Goal: Book appointment/travel/reservation

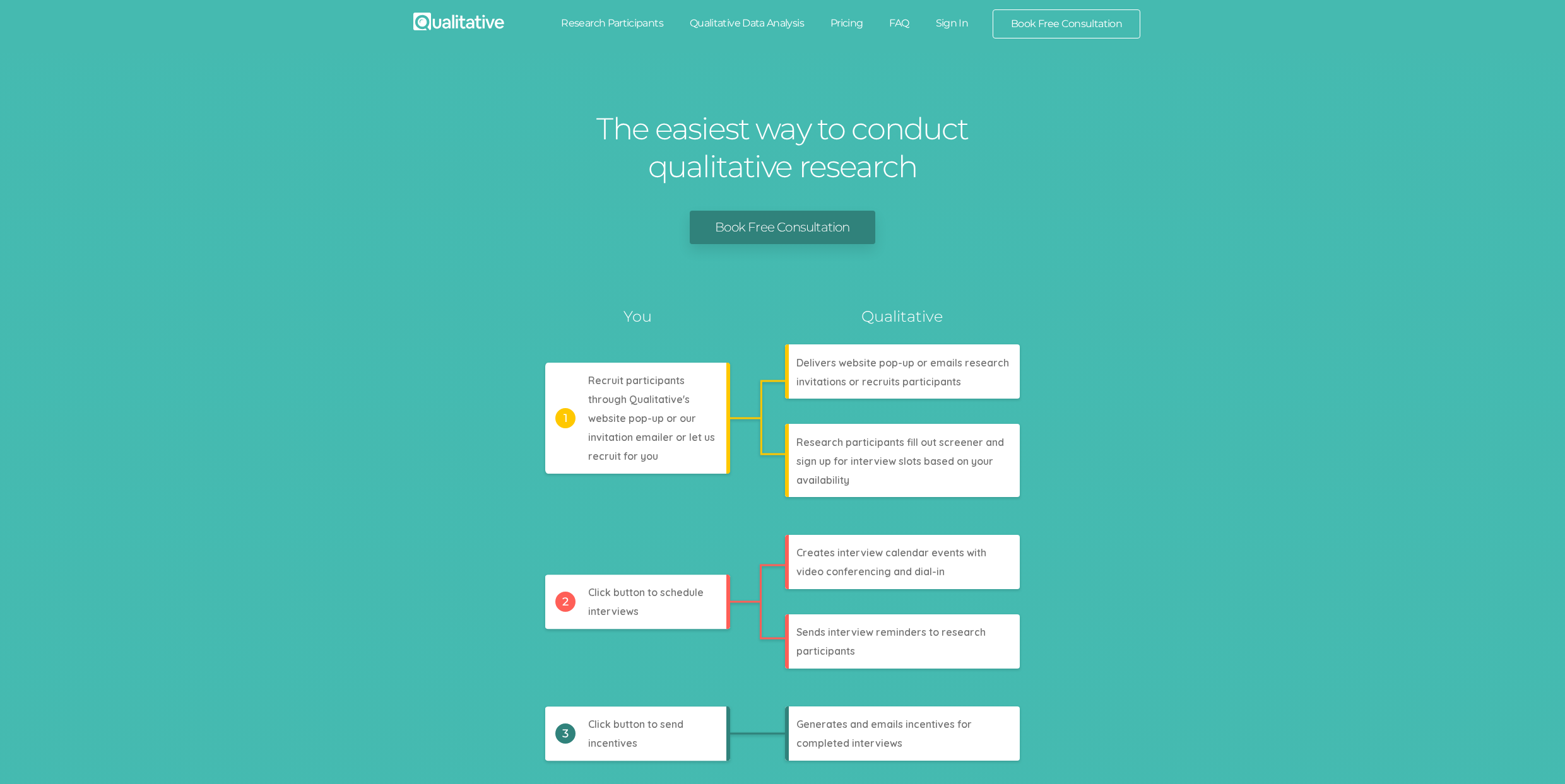
click at [636, 23] on link "Research Participants" at bounding box center [612, 23] width 129 height 28
drag, startPoint x: 717, startPoint y: 19, endPoint x: 724, endPoint y: 23, distance: 8.1
click at [717, 19] on link "Qualitative Data Analysis" at bounding box center [747, 23] width 141 height 28
click at [850, 17] on link "Pricing" at bounding box center [847, 23] width 59 height 28
click at [898, 20] on link "FAQ" at bounding box center [898, 23] width 46 height 28
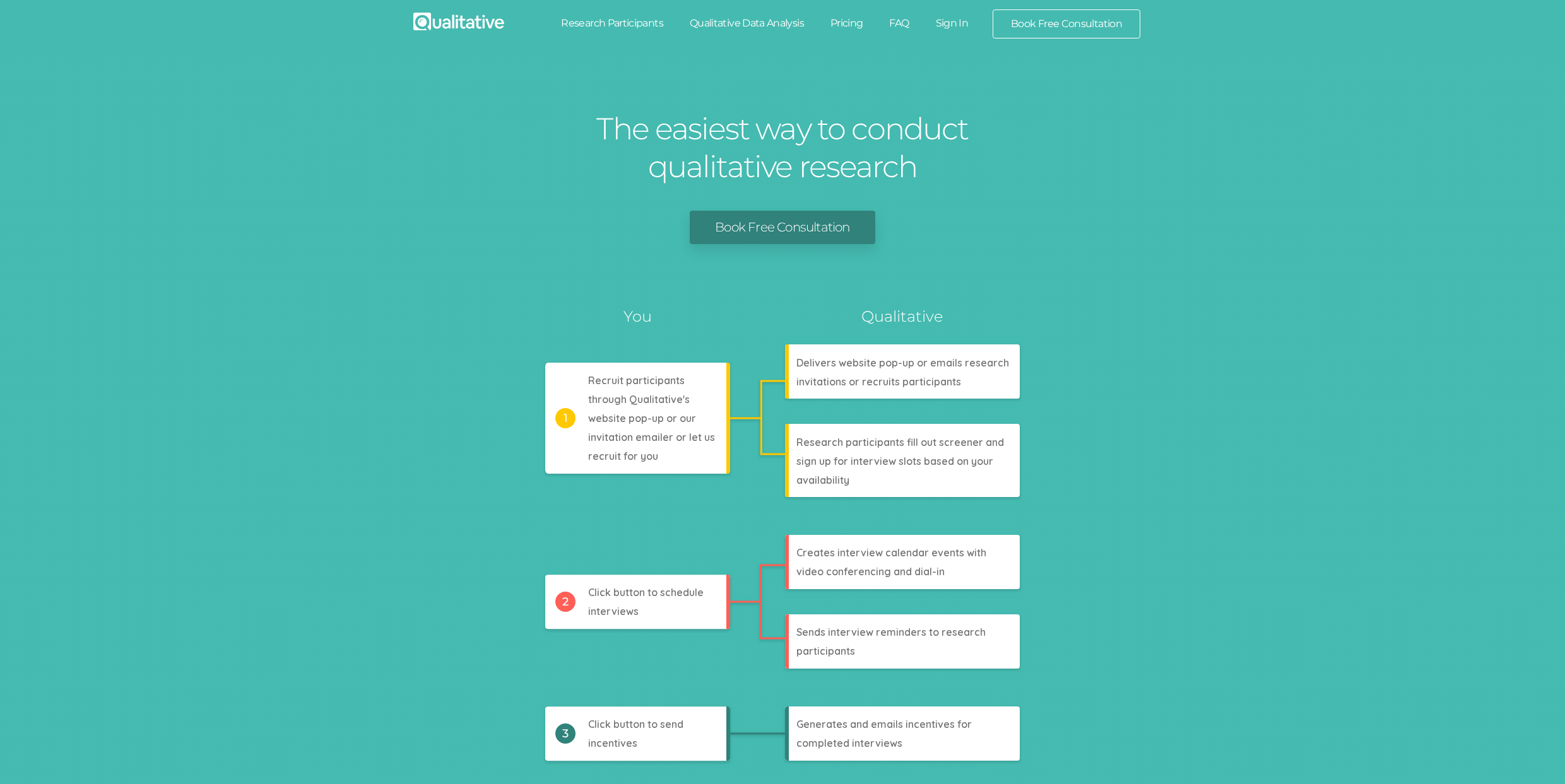
click at [950, 22] on link "Sign In" at bounding box center [952, 23] width 59 height 28
click at [1074, 25] on link "Book Free Consultation" at bounding box center [1066, 24] width 146 height 28
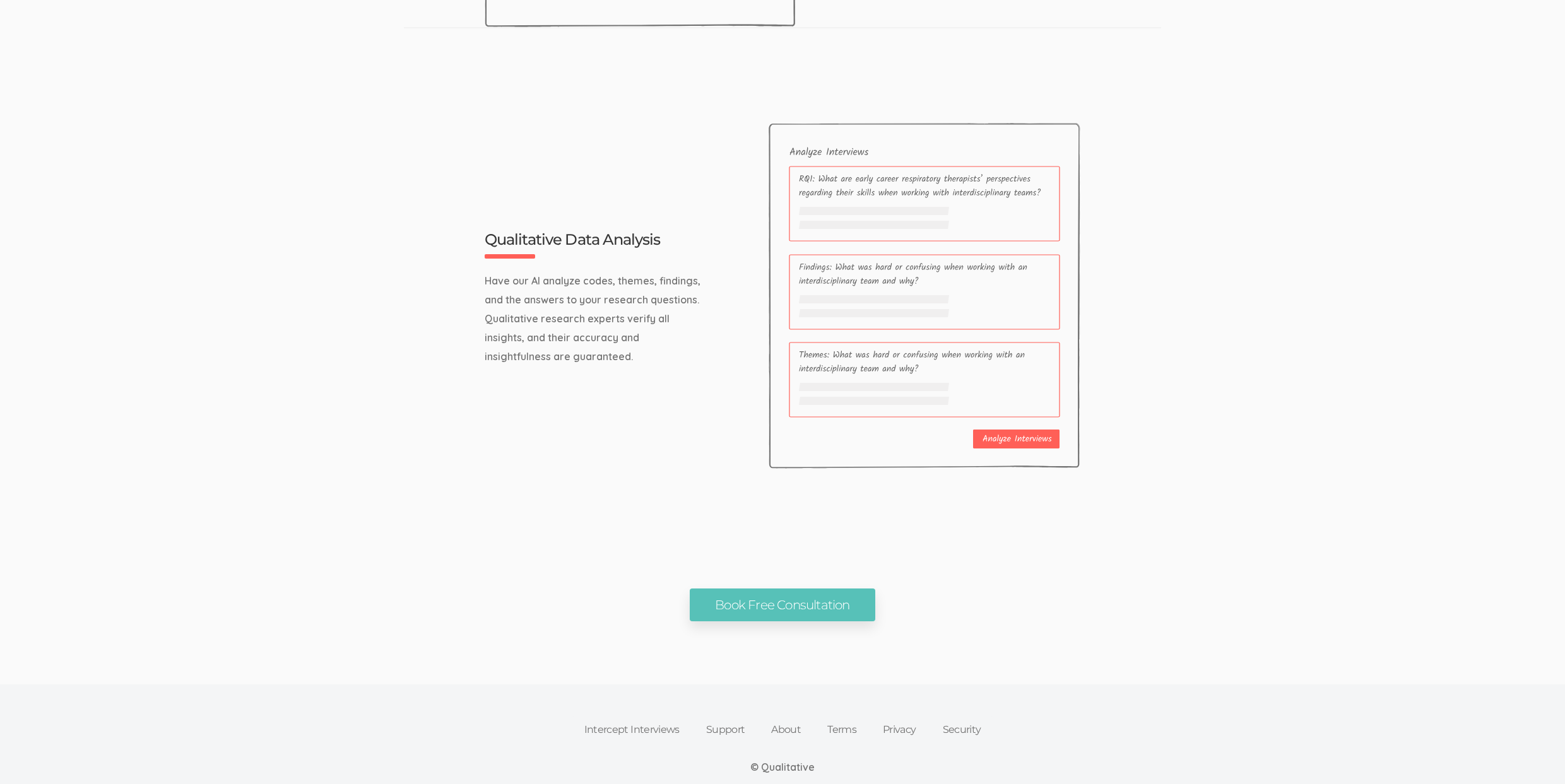
scroll to position [4012, 0]
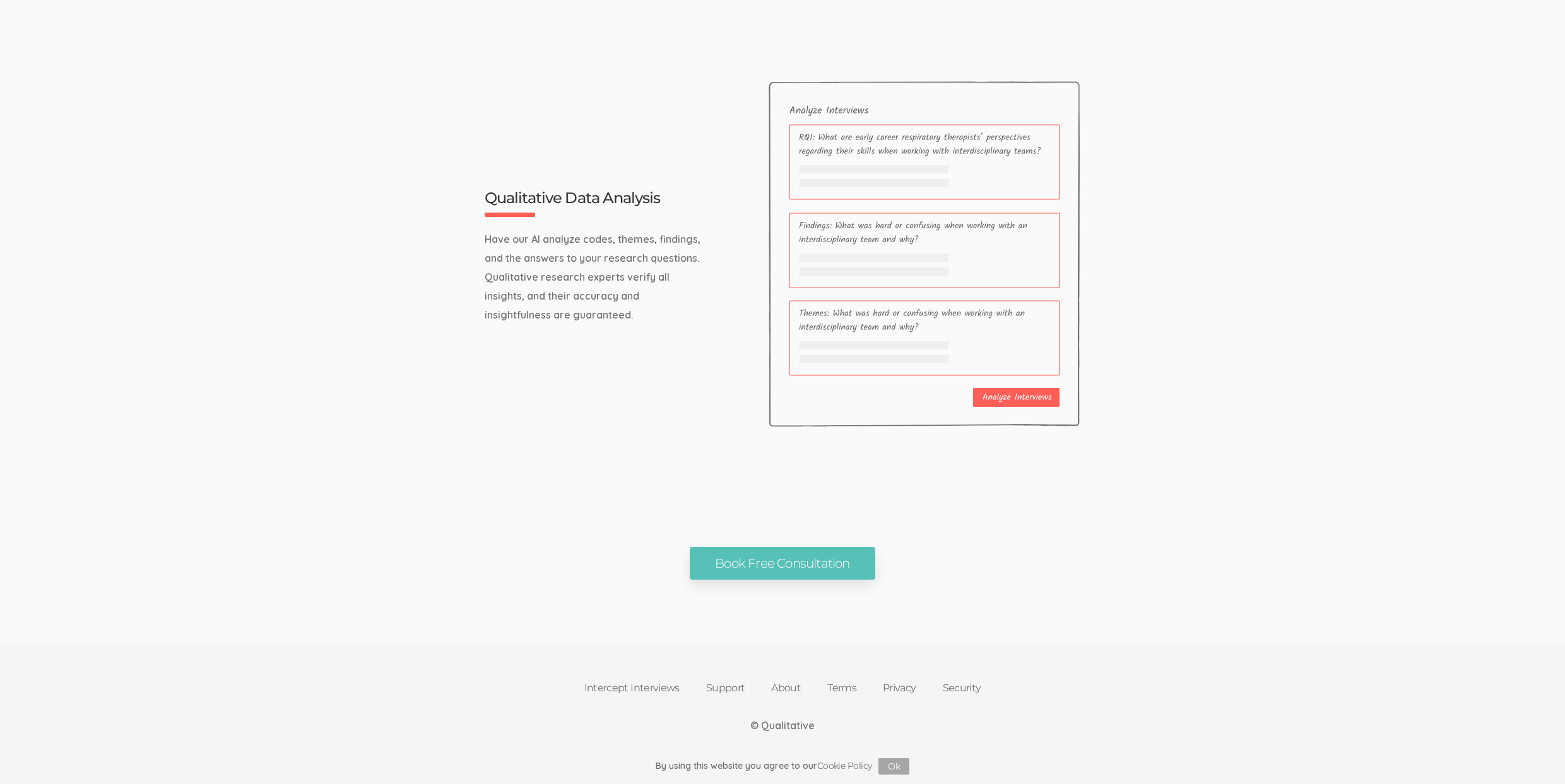
click at [700, 681] on link "Support" at bounding box center [725, 688] width 65 height 28
click at [635, 688] on link "Intercept Interviews" at bounding box center [632, 688] width 122 height 28
click at [707, 687] on link "Support" at bounding box center [725, 688] width 65 height 28
click at [776, 687] on link "About" at bounding box center [786, 688] width 56 height 28
click at [724, 692] on link "Support" at bounding box center [725, 688] width 65 height 28
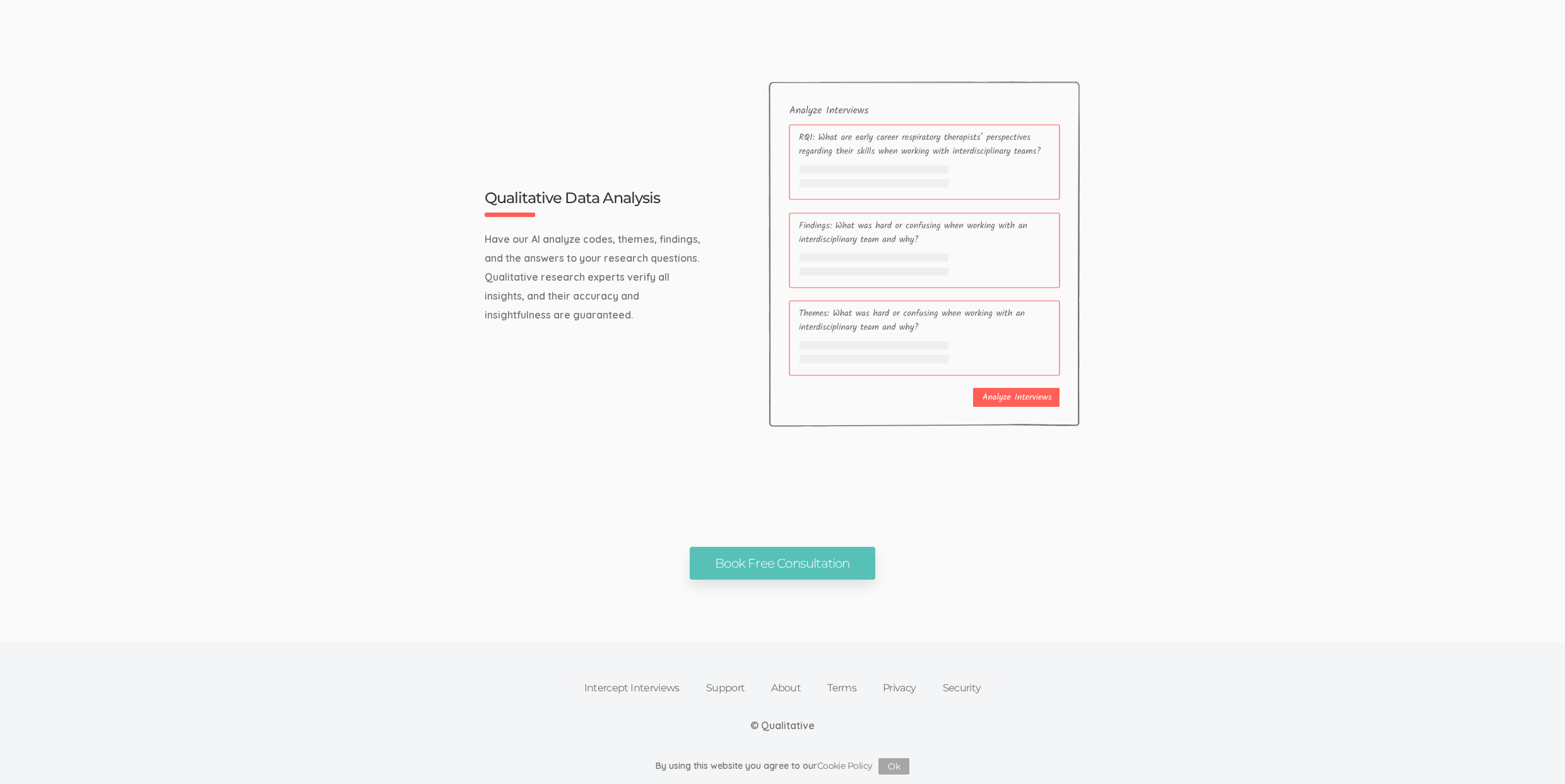
click at [659, 693] on link "Intercept Interviews" at bounding box center [632, 688] width 122 height 28
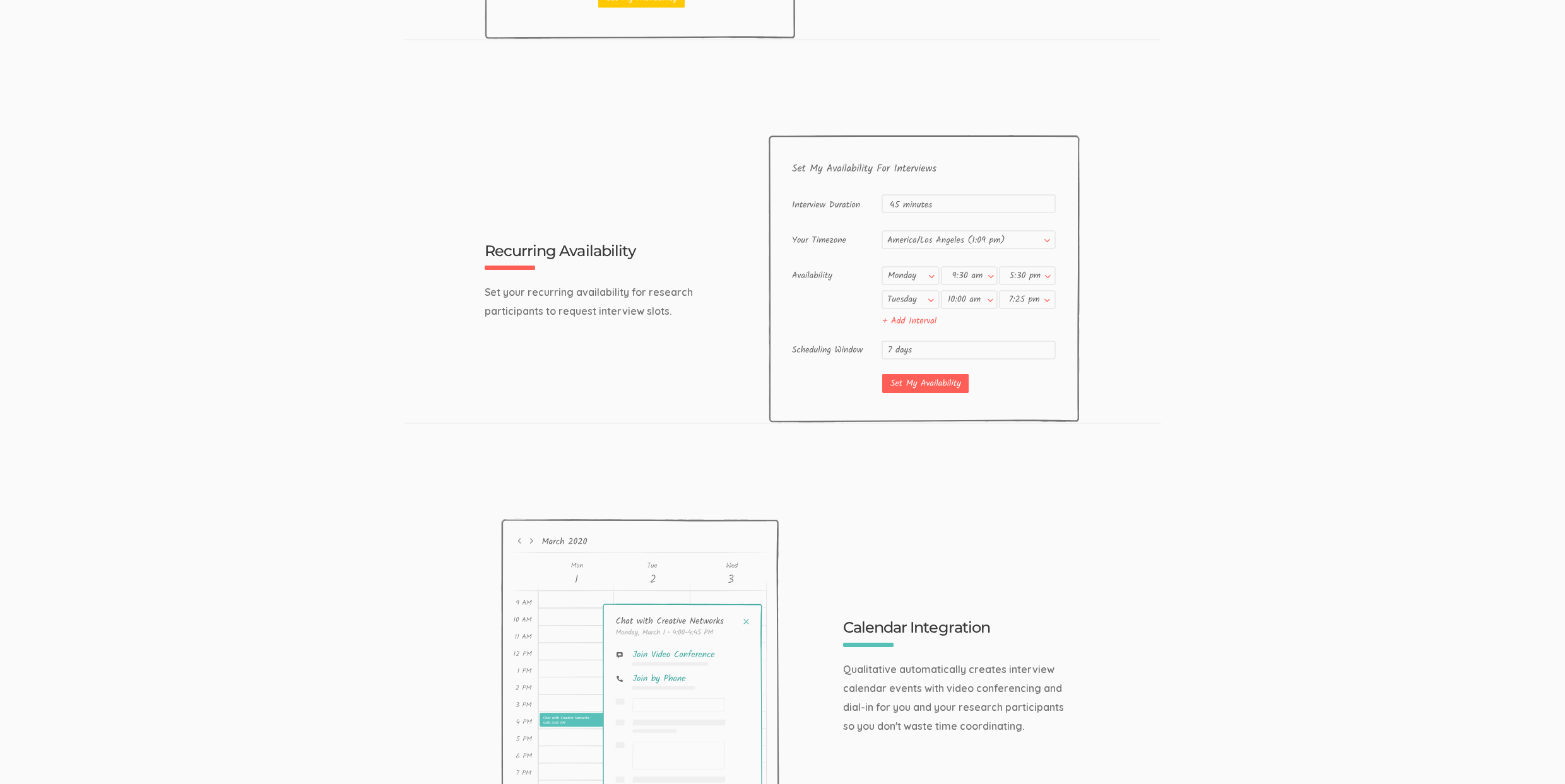
scroll to position [633, 0]
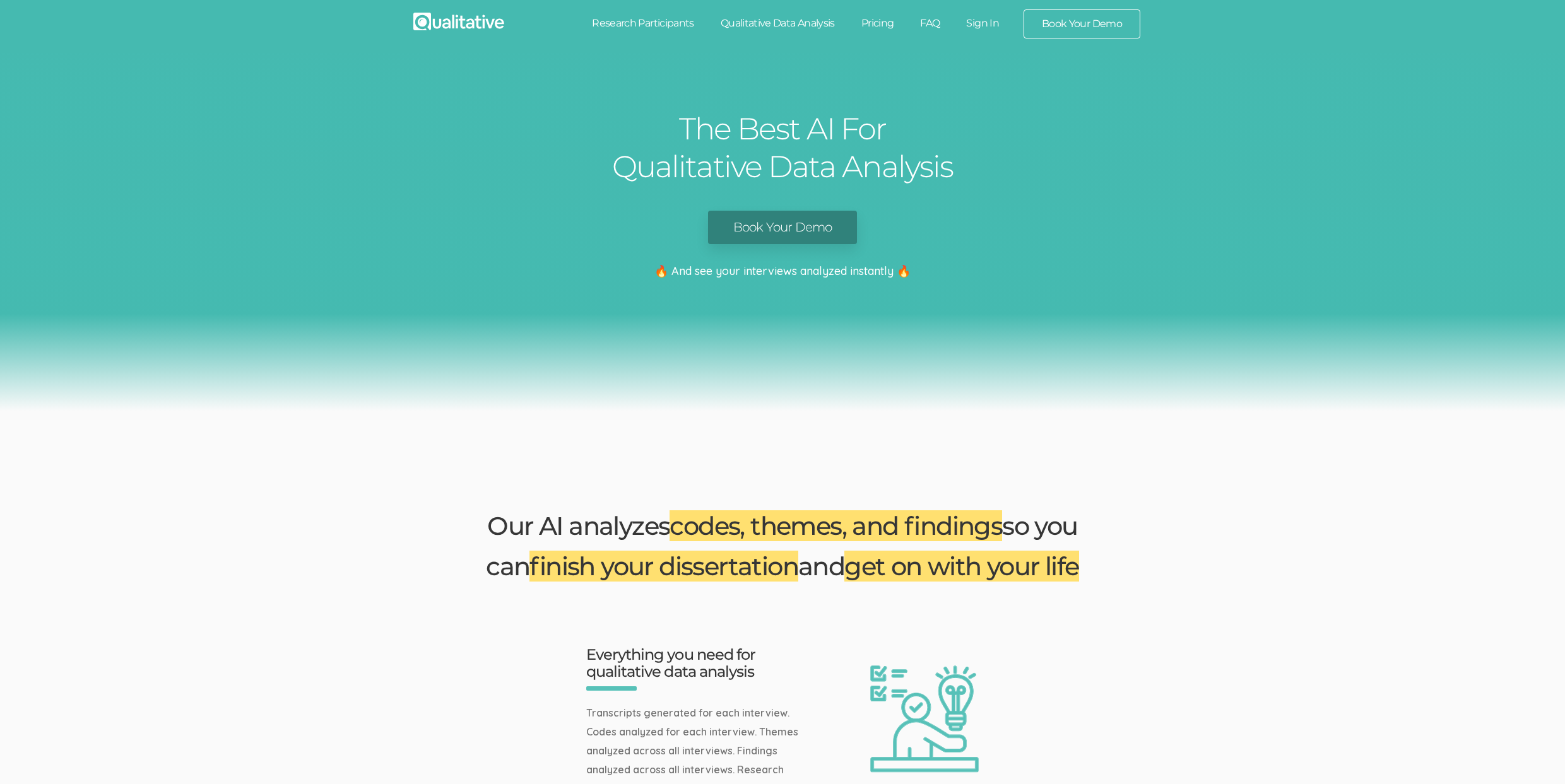
click at [733, 218] on link "Book Your Demo" at bounding box center [782, 228] width 149 height 34
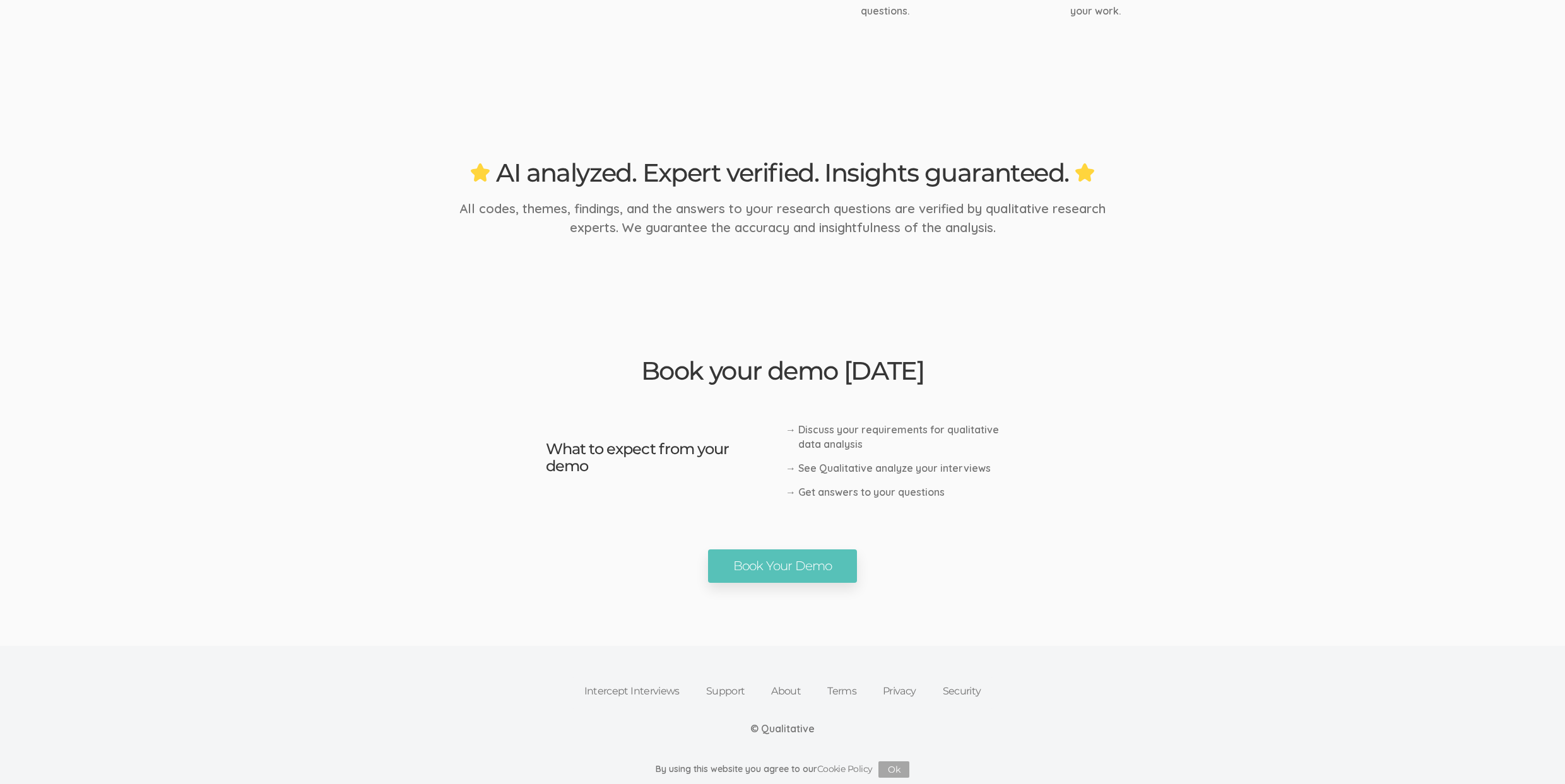
scroll to position [1873, 0]
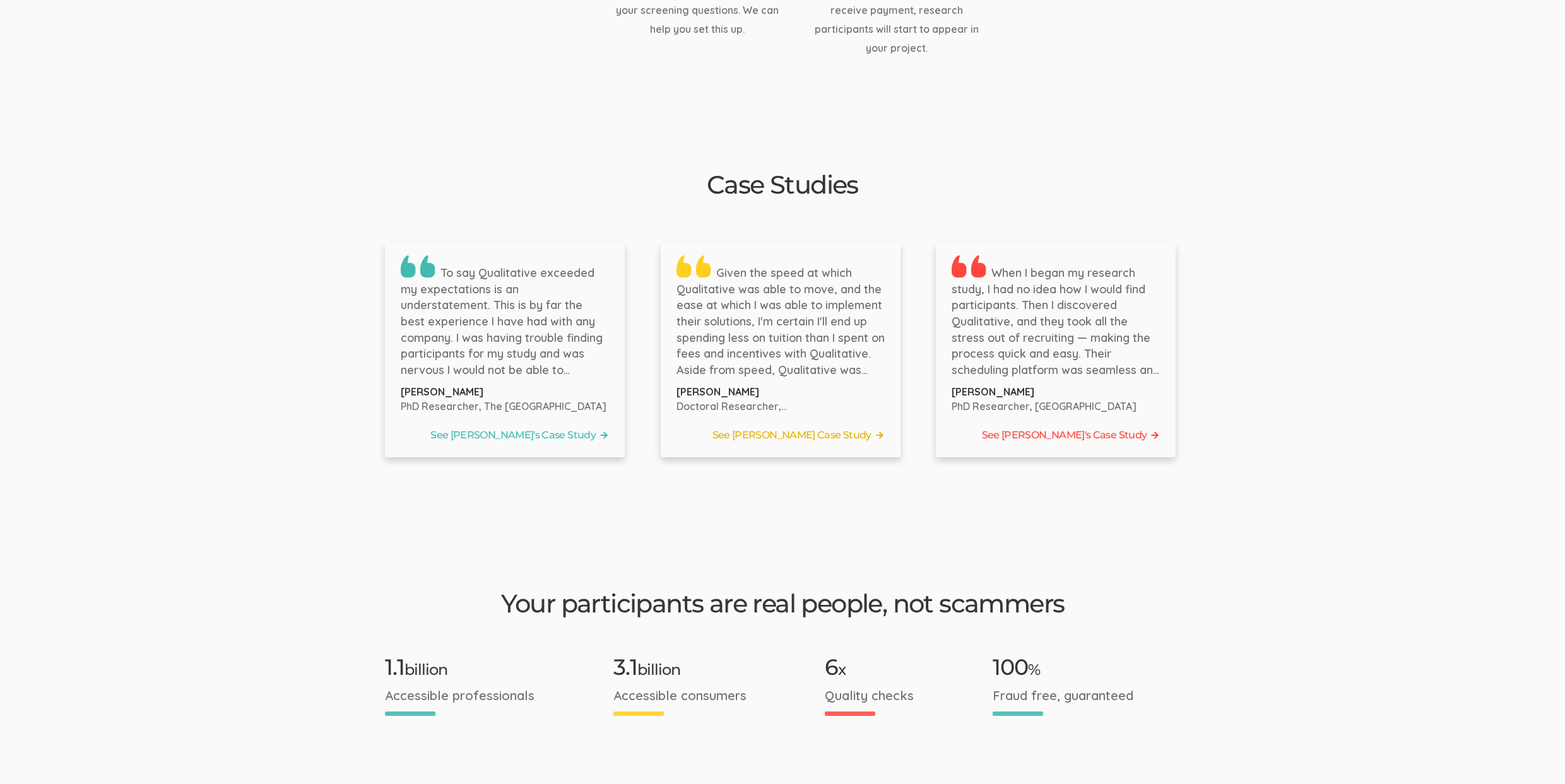
scroll to position [1870, 0]
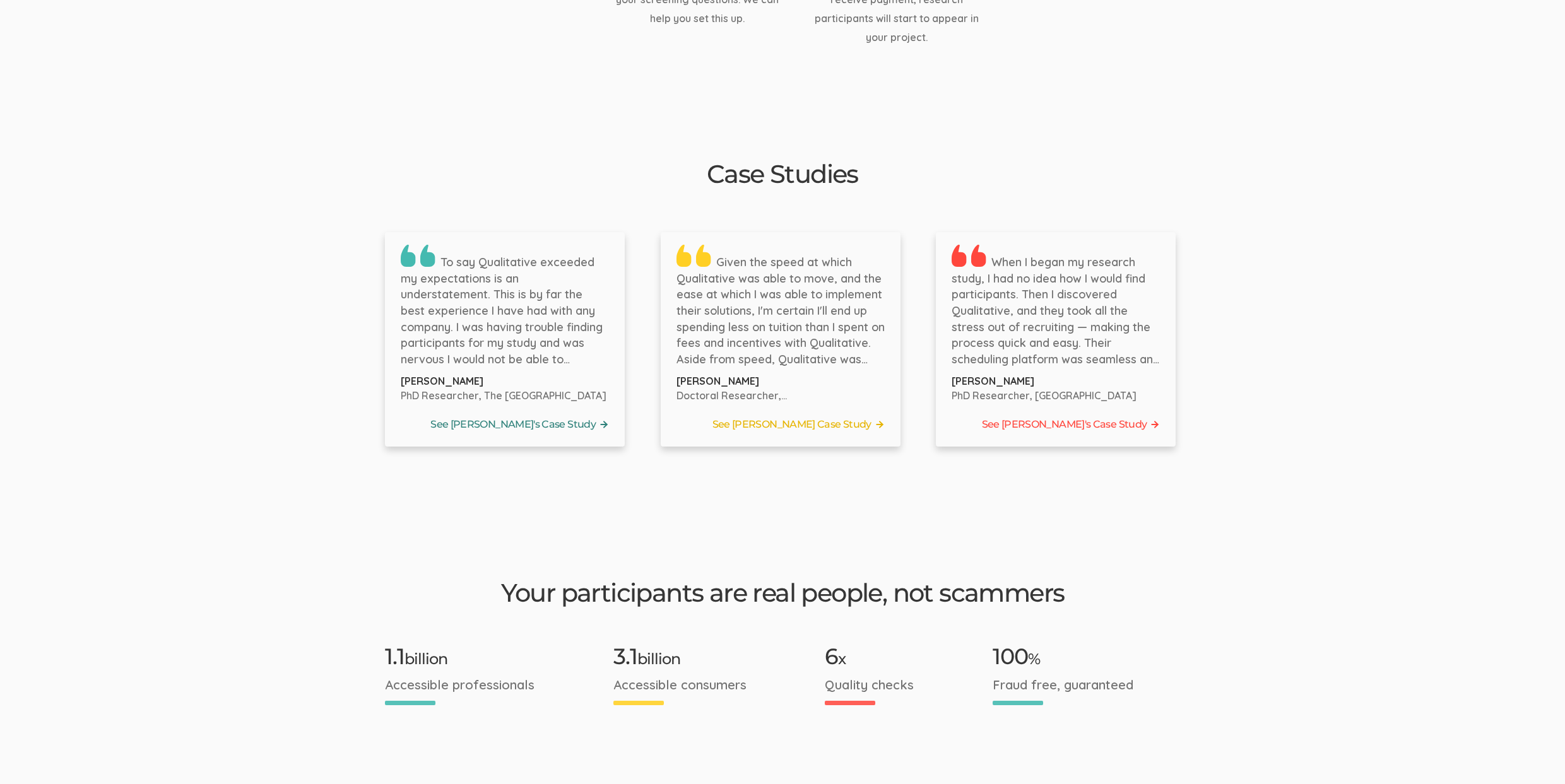
click at [555, 415] on link "See [PERSON_NAME]'s Case Study" at bounding box center [505, 424] width 208 height 19
click at [858, 415] on link "See Tyler's Case Study" at bounding box center [781, 424] width 208 height 19
click at [1059, 415] on link "See Jennifer's Case Study" at bounding box center [1055, 424] width 208 height 19
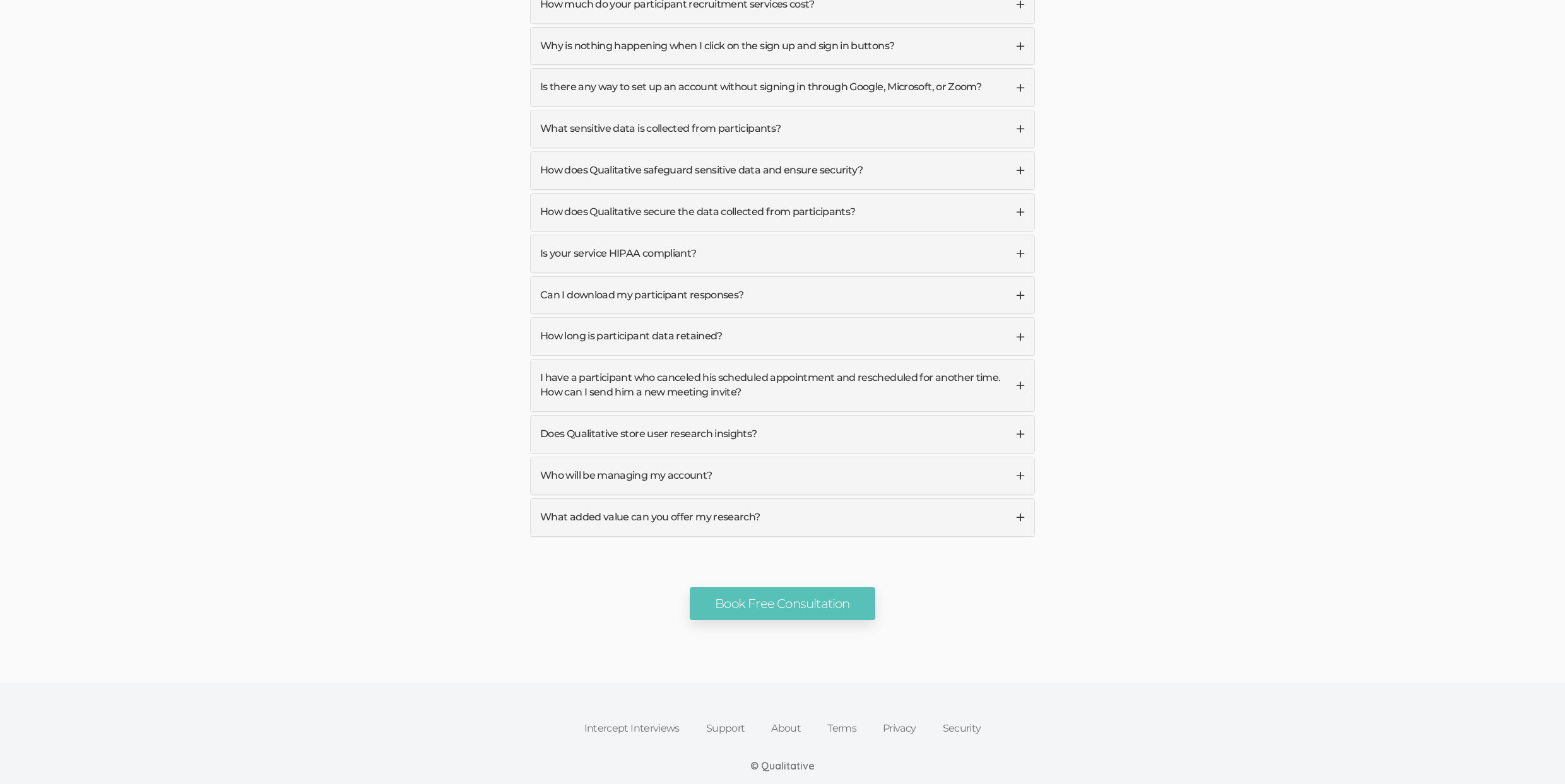
scroll to position [2695, 0]
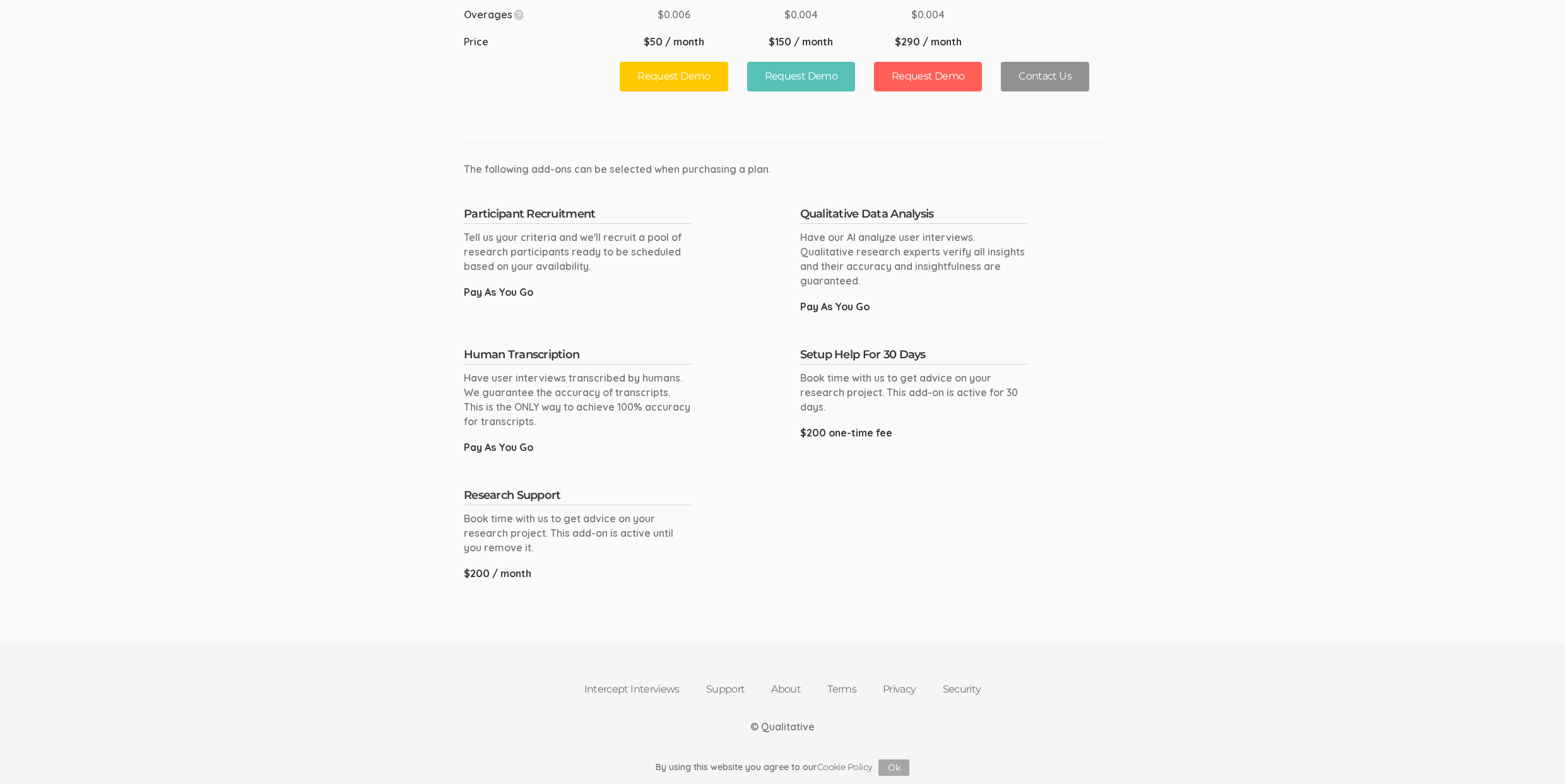
scroll to position [25, 0]
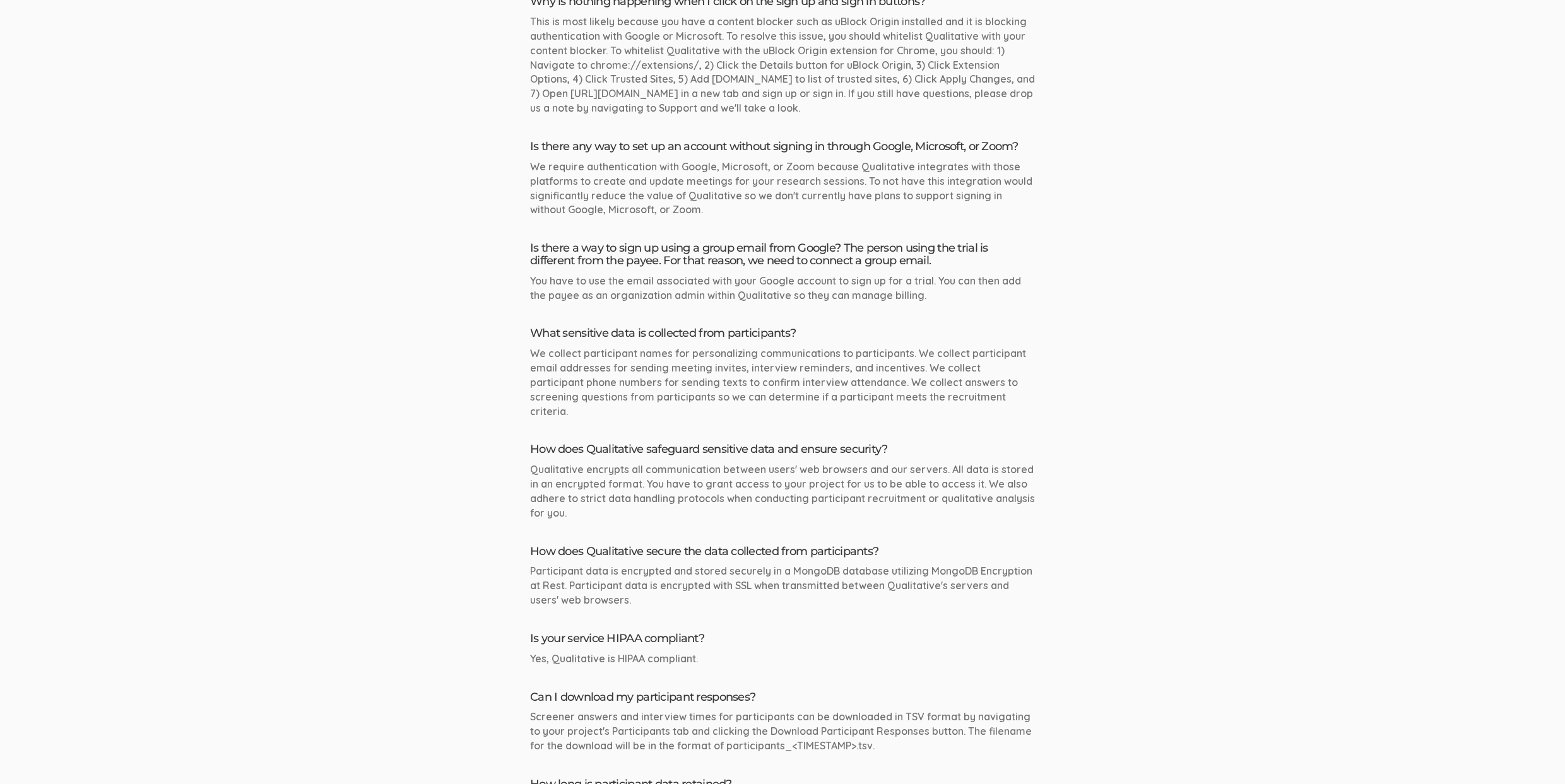
scroll to position [114, 0]
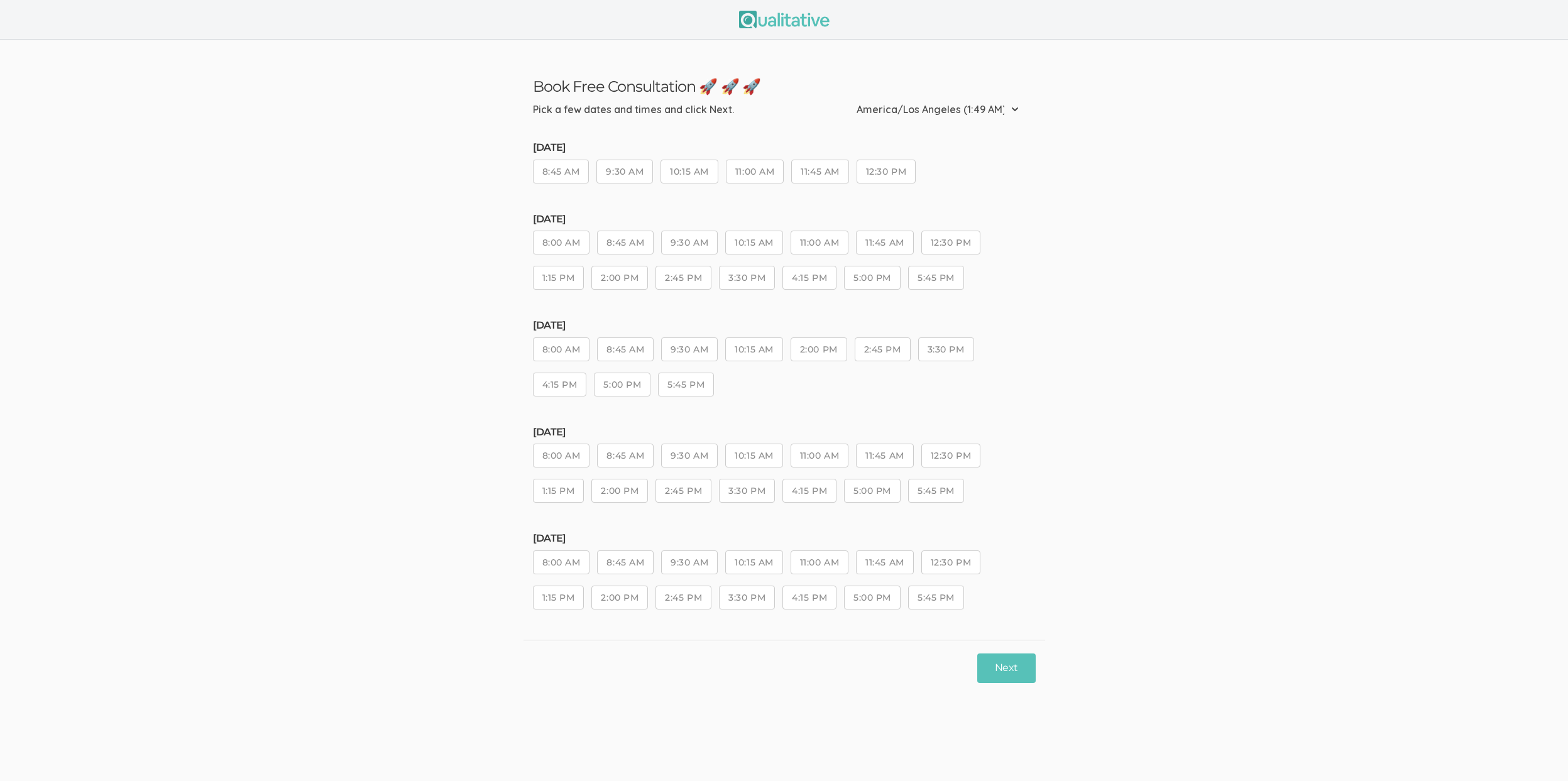
click at [777, 467] on button "10:15 AM" at bounding box center [754, 455] width 57 height 24
click at [1000, 677] on button "Next" at bounding box center [1006, 668] width 58 height 30
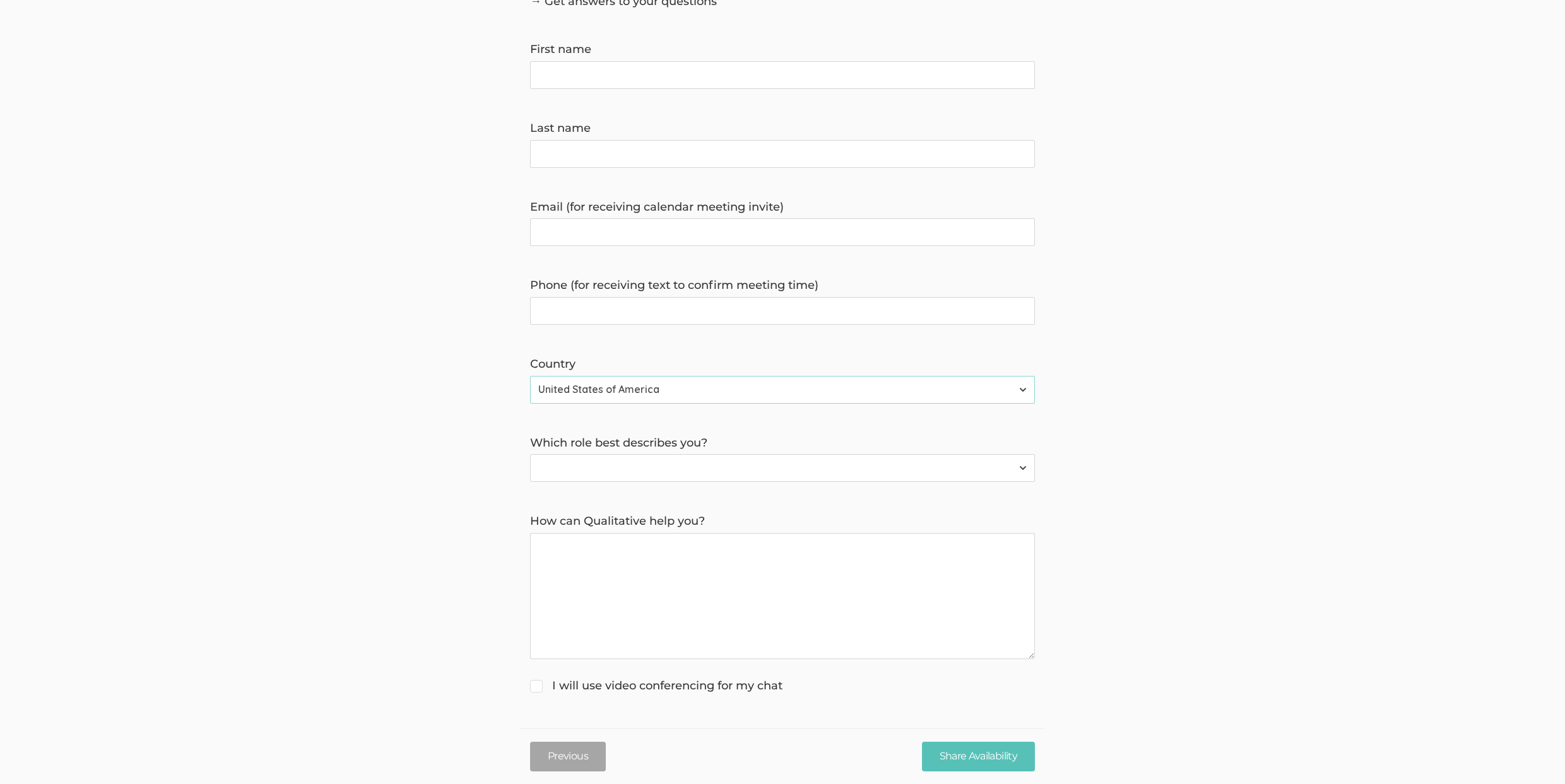
scroll to position [28, 0]
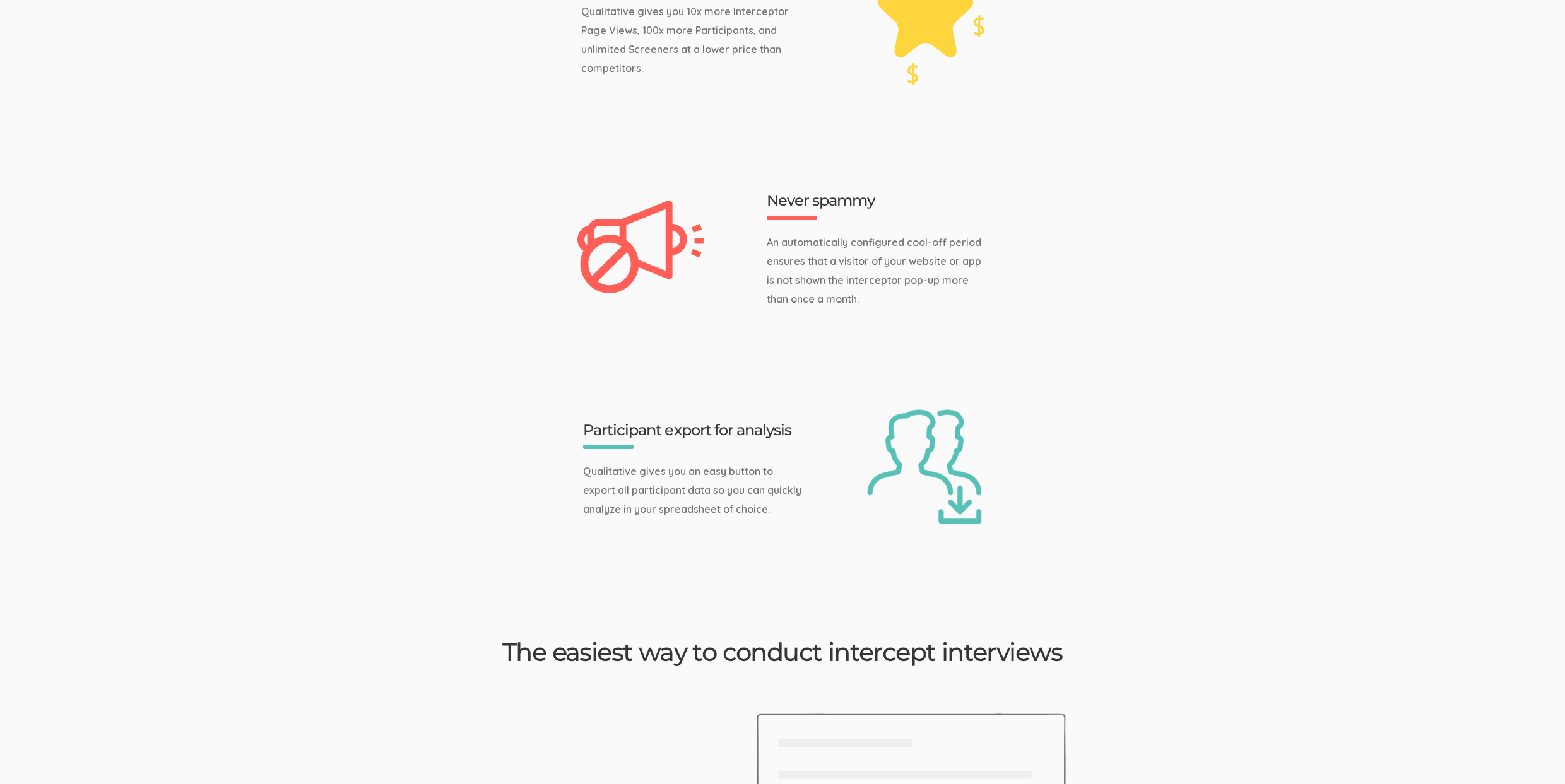
scroll to position [2480, 0]
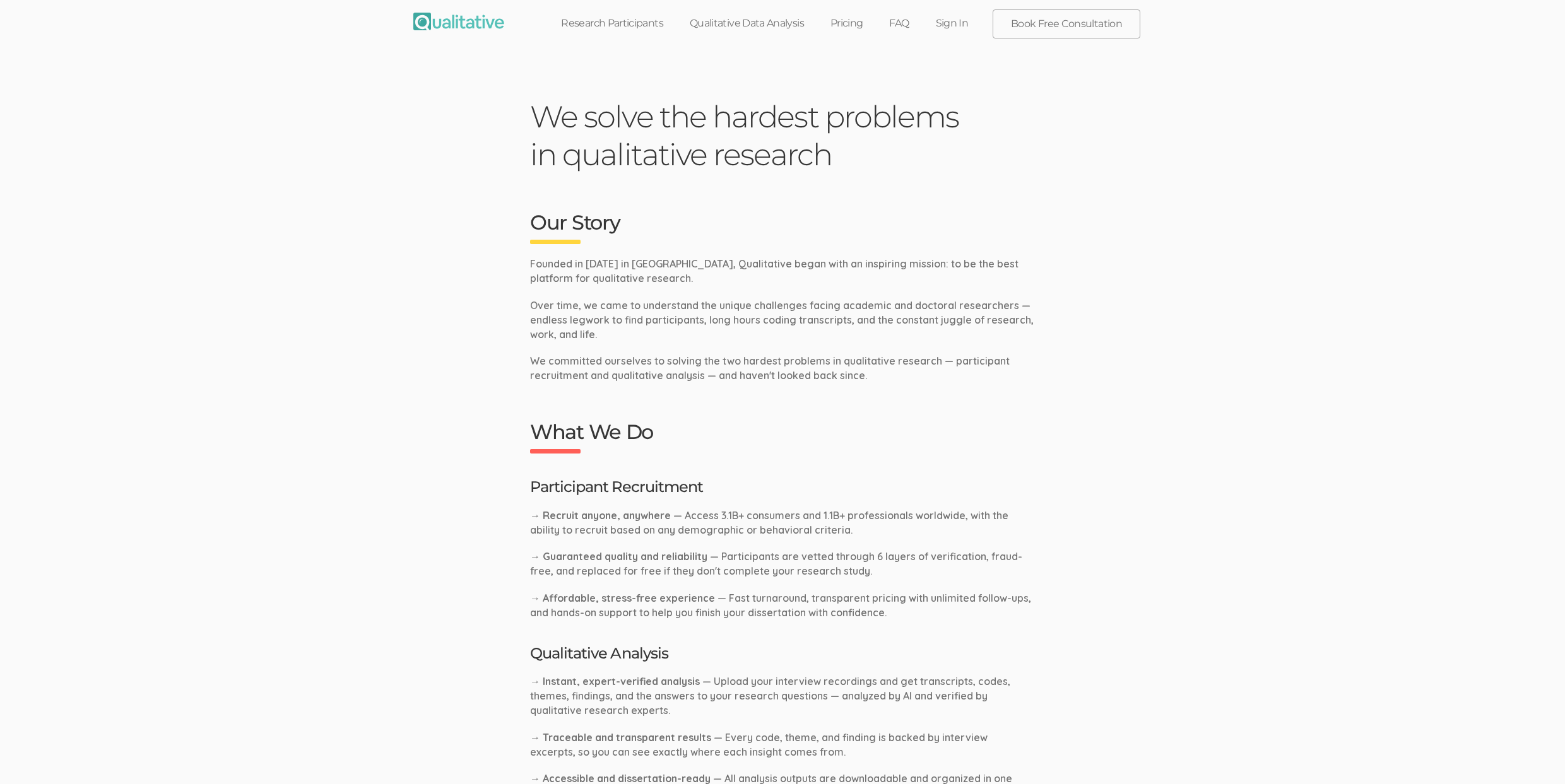
scroll to position [609, 0]
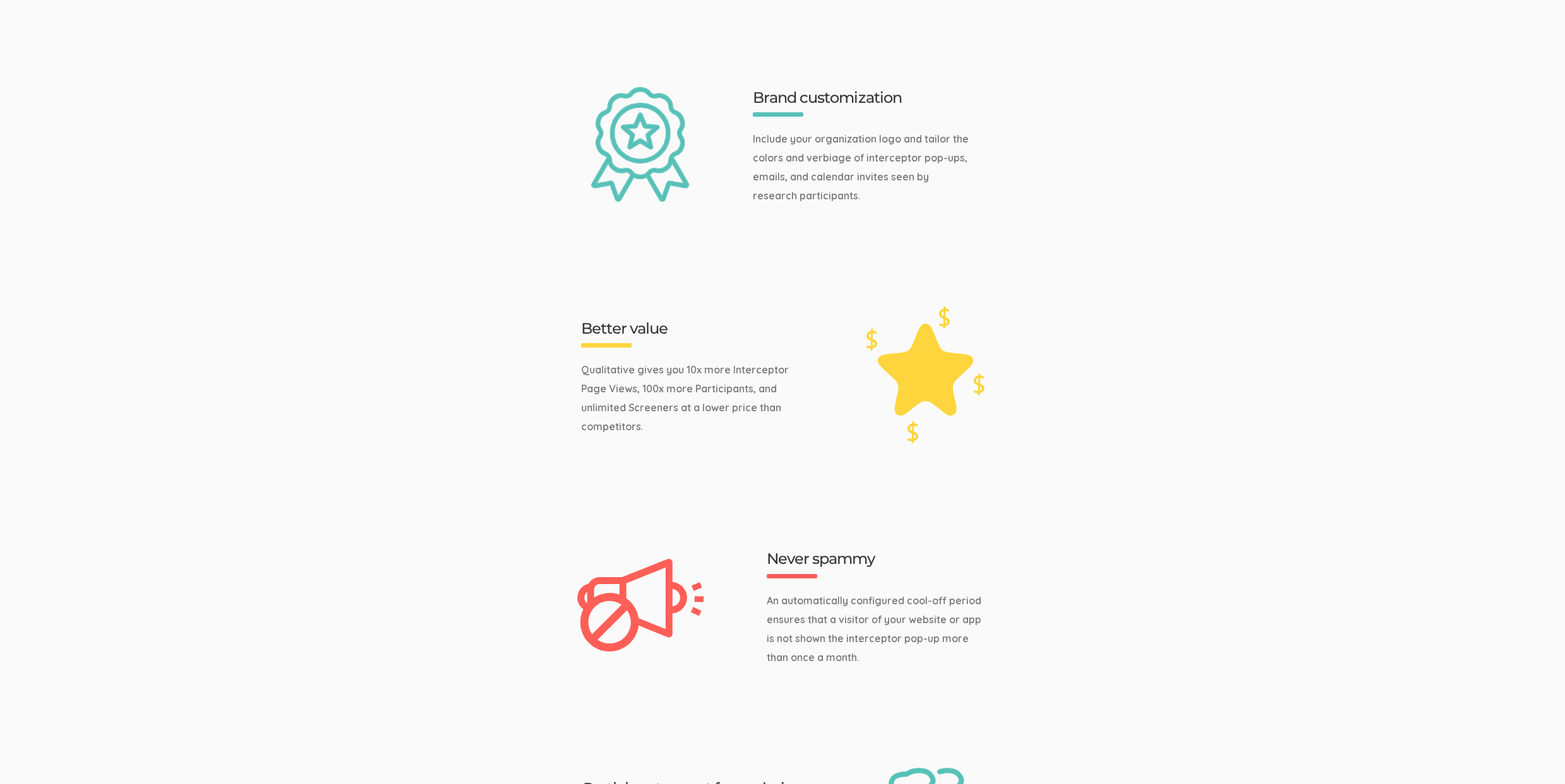
scroll to position [2583, 0]
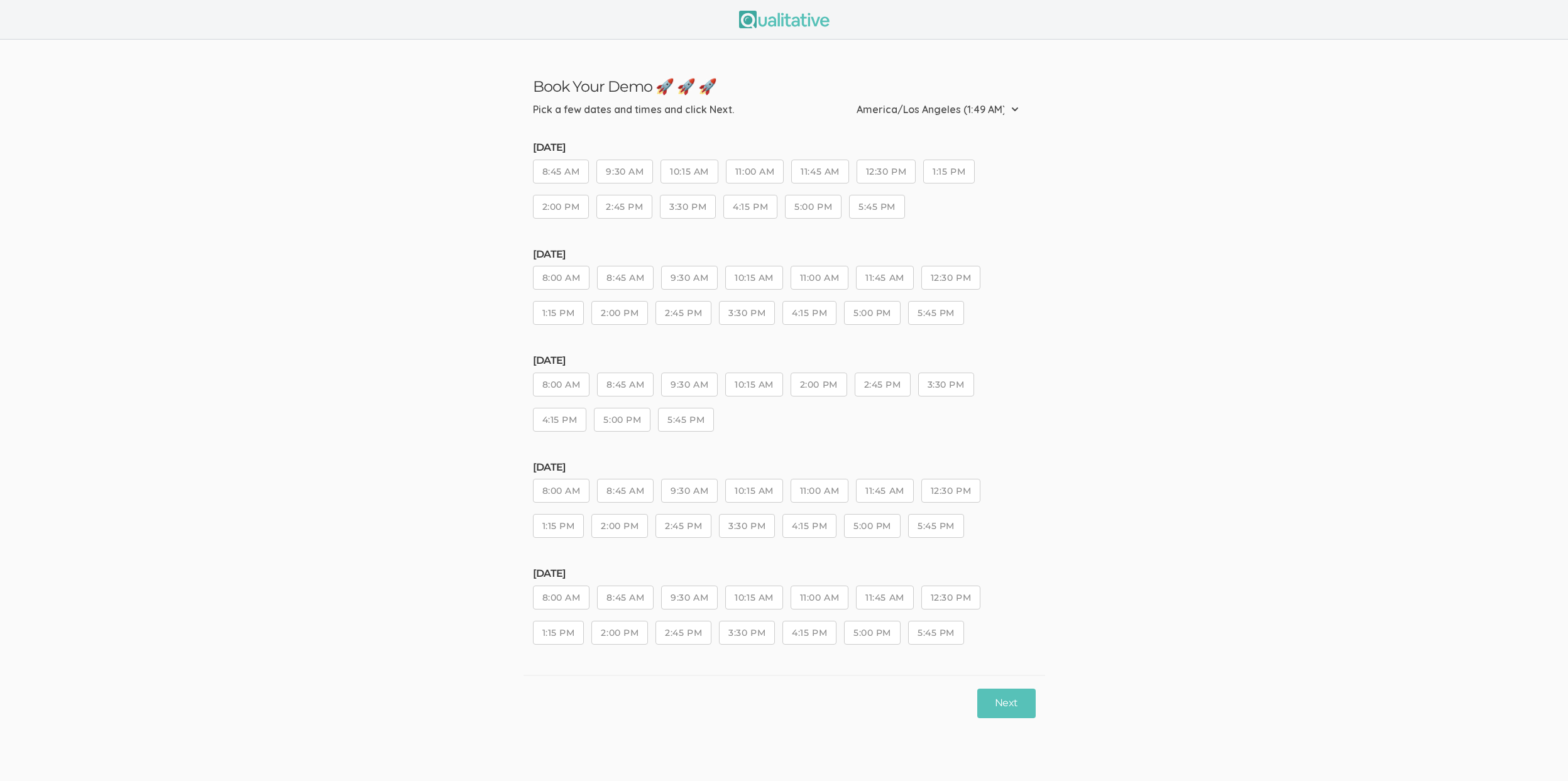
drag, startPoint x: 703, startPoint y: 394, endPoint x: 715, endPoint y: 407, distance: 17.7
click at [703, 394] on button "9:30 AM" at bounding box center [689, 384] width 57 height 24
click at [988, 689] on div "Next" at bounding box center [785, 702] width 522 height 56
click at [998, 710] on button "Next" at bounding box center [1006, 703] width 58 height 30
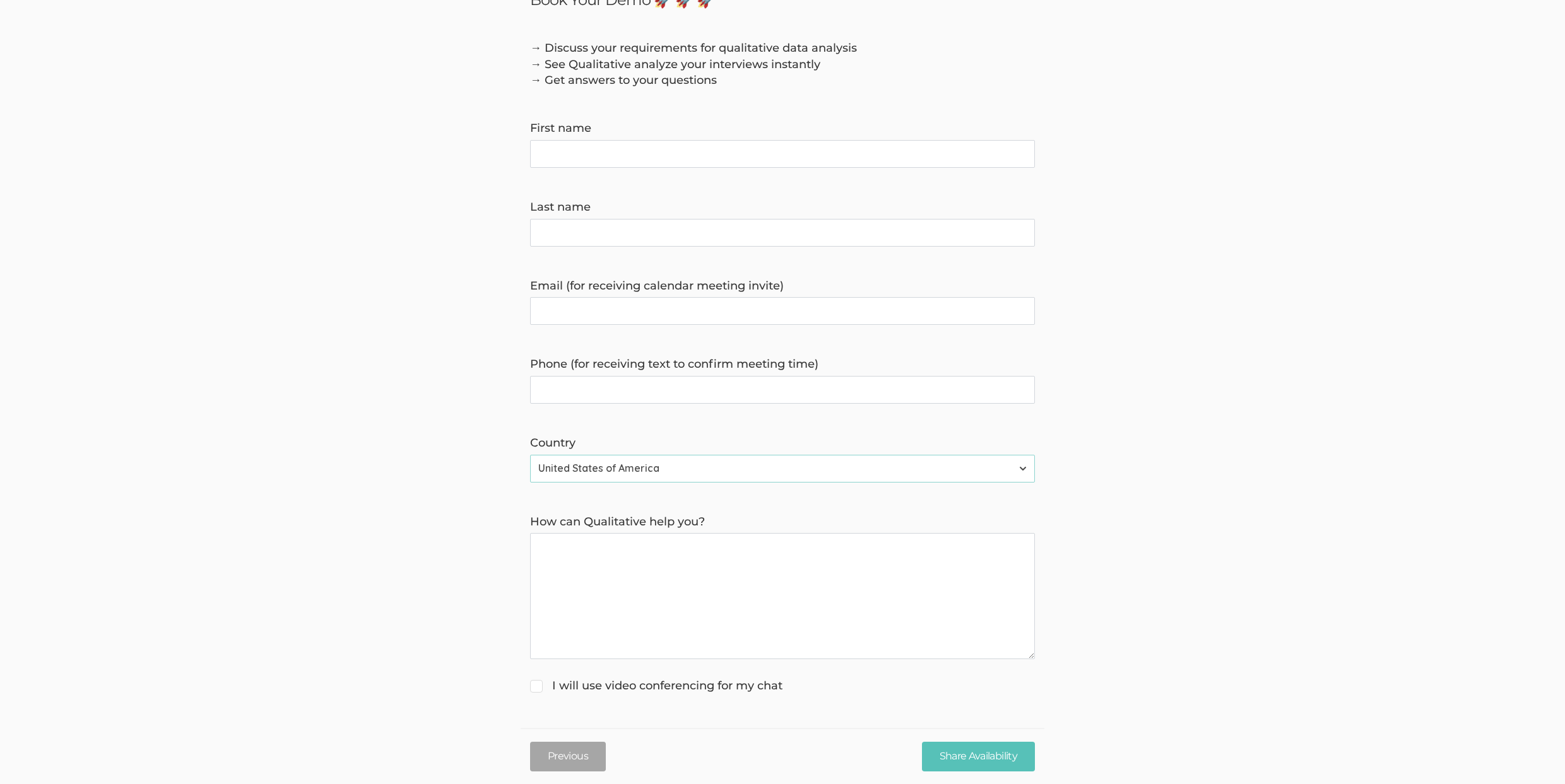
scroll to position [24, 0]
